Goal: Check status: Check status

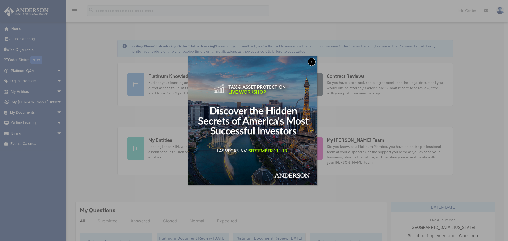
click at [312, 62] on button "x" at bounding box center [312, 62] width 8 height 8
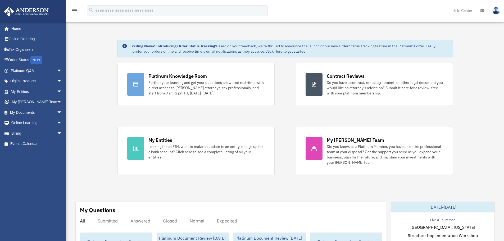
click at [28, 173] on div "james.brewer@fourquoia.com Sign Out james.brewer@thriveassetmx.com Home Online …" at bounding box center [35, 122] width 70 height 201
click at [57, 90] on span "arrow_drop_down" at bounding box center [62, 91] width 11 height 11
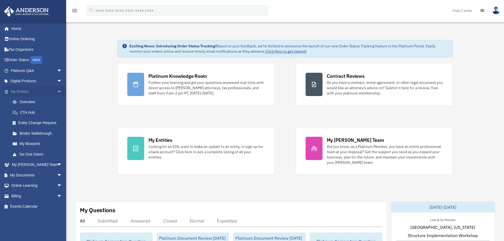
click at [57, 91] on span "arrow_drop_up" at bounding box center [62, 91] width 11 height 11
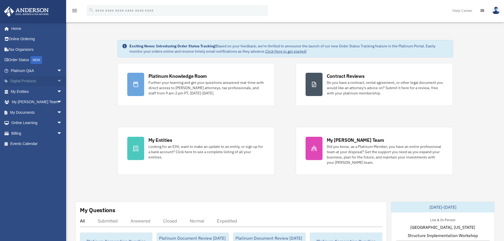
click at [57, 80] on span "arrow_drop_down" at bounding box center [62, 81] width 11 height 11
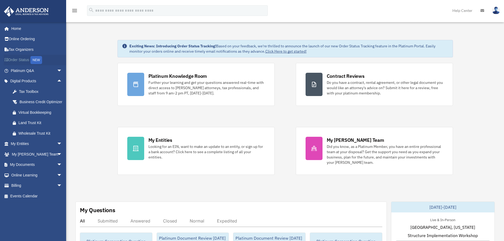
click at [25, 60] on link "Order Status NEW" at bounding box center [37, 60] width 66 height 11
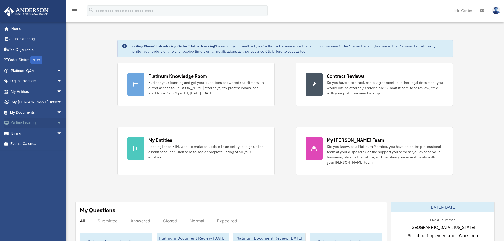
click at [57, 122] on span "arrow_drop_down" at bounding box center [62, 123] width 11 height 11
click at [57, 111] on span "arrow_drop_down" at bounding box center [62, 112] width 11 height 11
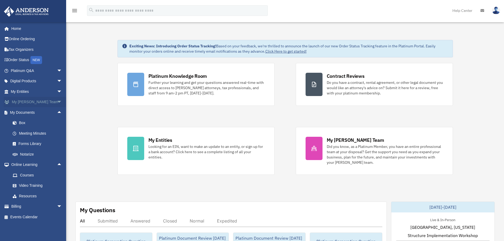
click at [57, 103] on span "arrow_drop_down" at bounding box center [62, 102] width 11 height 11
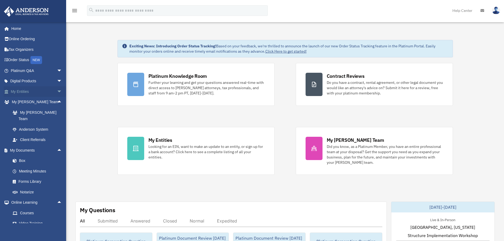
click at [57, 89] on span "arrow_drop_down" at bounding box center [62, 91] width 11 height 11
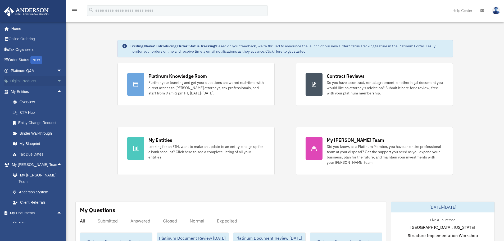
click at [57, 80] on span "arrow_drop_down" at bounding box center [62, 81] width 11 height 11
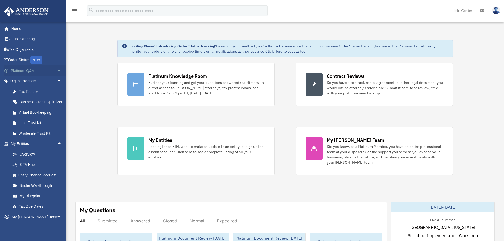
click at [57, 70] on span "arrow_drop_down" at bounding box center [62, 70] width 11 height 11
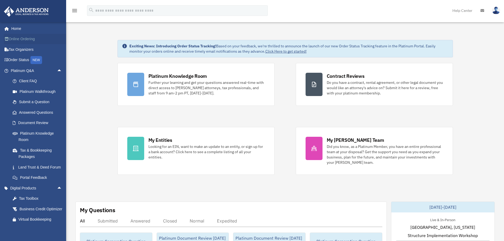
click at [20, 39] on link "Online Ordering" at bounding box center [37, 39] width 66 height 11
